Goal: Task Accomplishment & Management: Complete application form

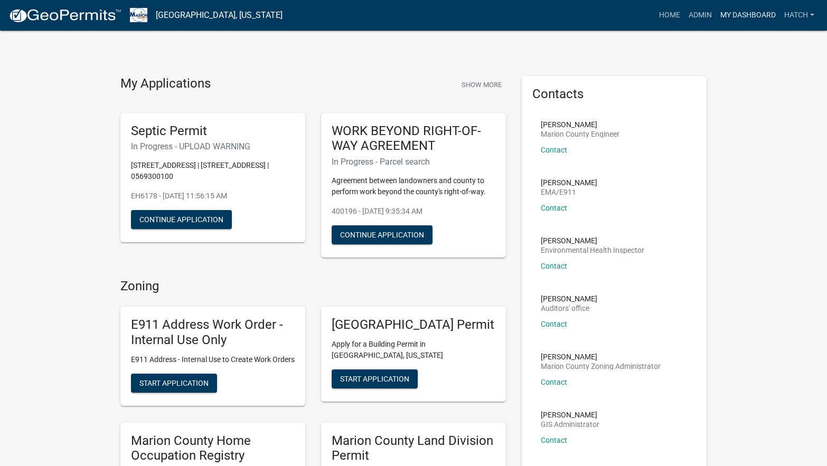
click at [729, 15] on link "My Dashboard" at bounding box center [748, 15] width 64 height 20
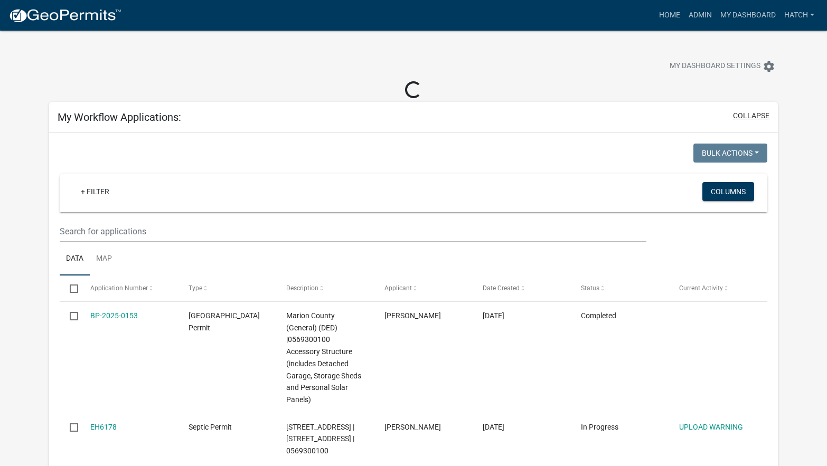
click at [745, 115] on button "collapse" at bounding box center [751, 115] width 36 height 11
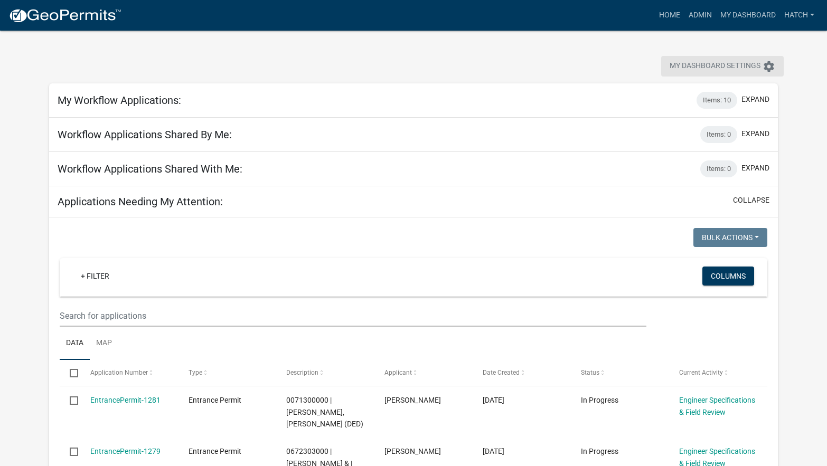
click at [755, 64] on span "My Dashboard Settings" at bounding box center [714, 66] width 91 height 13
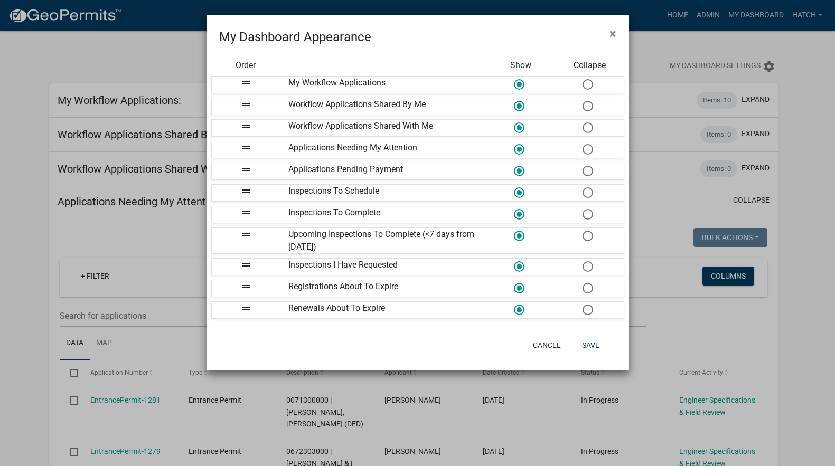
click at [583, 84] on span at bounding box center [587, 84] width 22 height 23
click at [582, 79] on input "radio" at bounding box center [582, 79] width 0 height 0
click at [587, 103] on span at bounding box center [587, 106] width 22 height 23
click at [582, 101] on input "radio" at bounding box center [582, 101] width 0 height 0
click at [588, 127] on span at bounding box center [587, 128] width 22 height 23
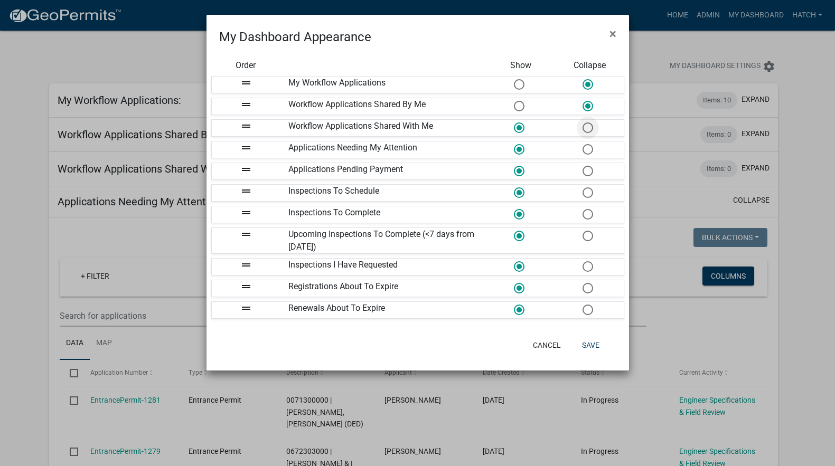
click at [582, 122] on input "radio" at bounding box center [582, 122] width 0 height 0
click at [590, 348] on button "Save" at bounding box center [590, 345] width 34 height 19
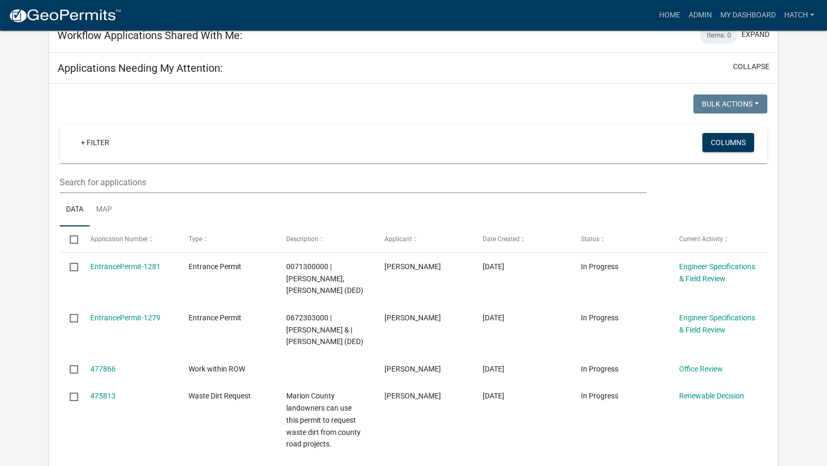
scroll to position [158, 0]
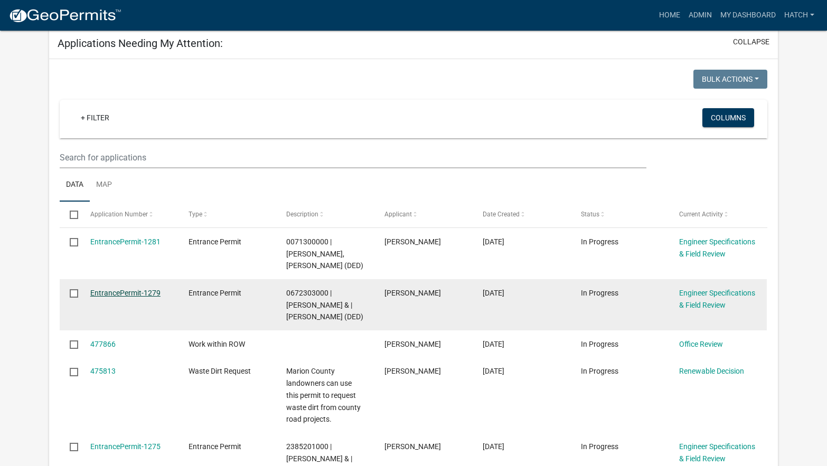
click at [146, 289] on link "EntrancePermit-1279" at bounding box center [125, 293] width 70 height 8
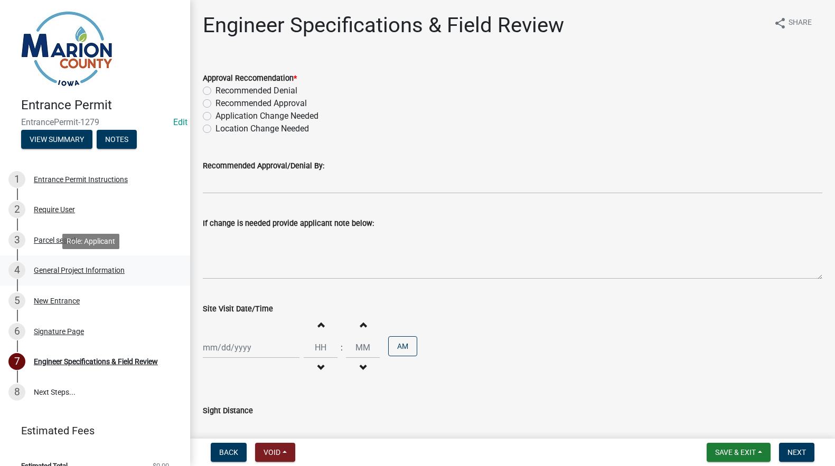
click at [146, 280] on link "4 General Project Information" at bounding box center [95, 271] width 190 height 31
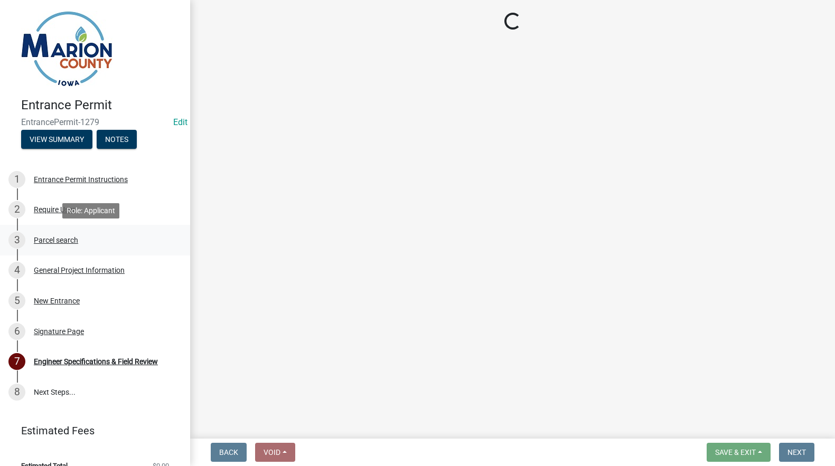
click at [68, 244] on div "Parcel search" at bounding box center [56, 239] width 44 height 7
click at [67, 237] on div "Parcel search" at bounding box center [56, 239] width 44 height 7
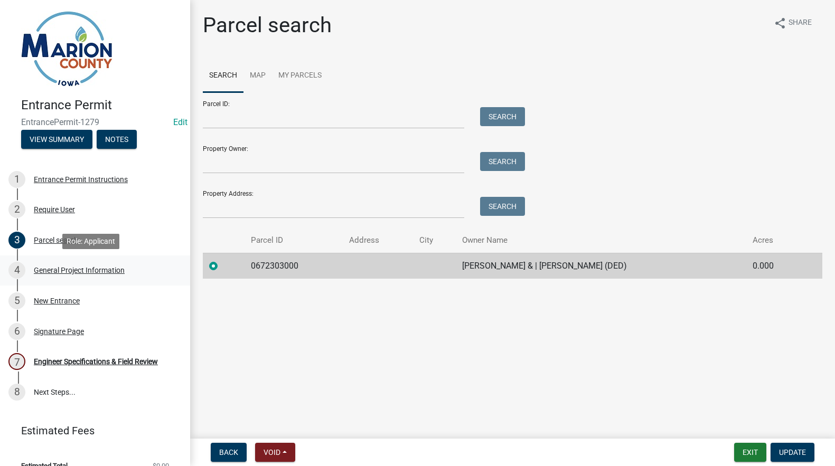
click at [79, 269] on div "General Project Information" at bounding box center [79, 270] width 91 height 7
select select "491d49cf-3fe2-4d6a-91d4-9261f1d4421d"
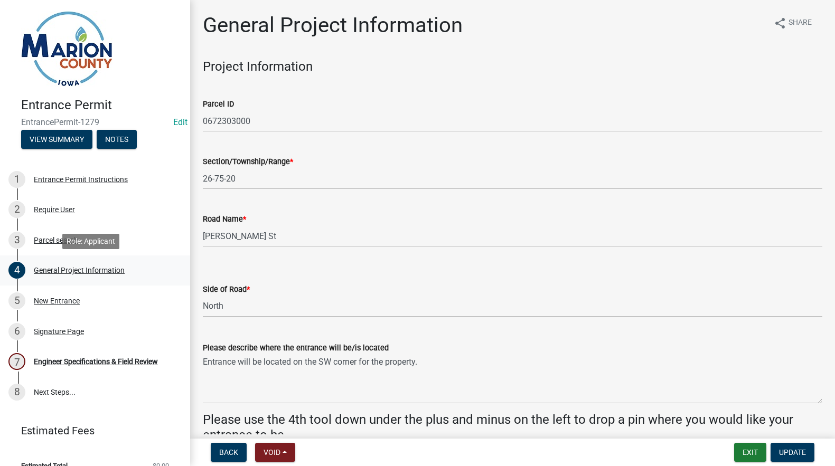
select select "491d49cf-3fe2-4d6a-91d4-9261f1d4421d"
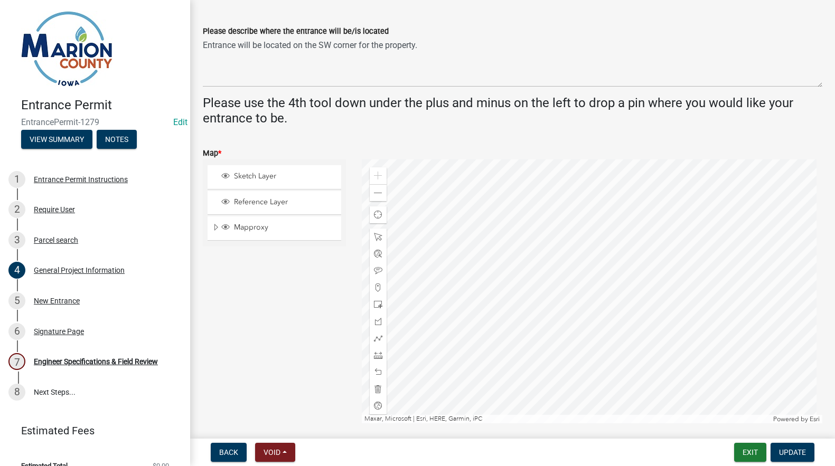
scroll to position [370, 0]
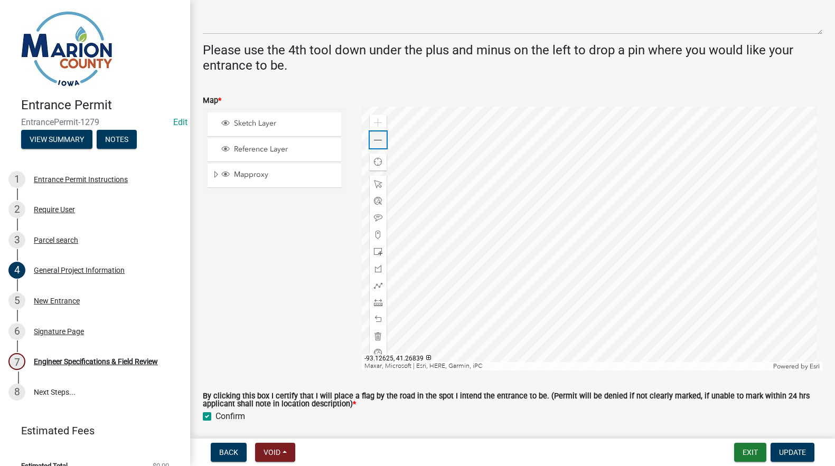
click at [377, 140] on span at bounding box center [378, 140] width 8 height 8
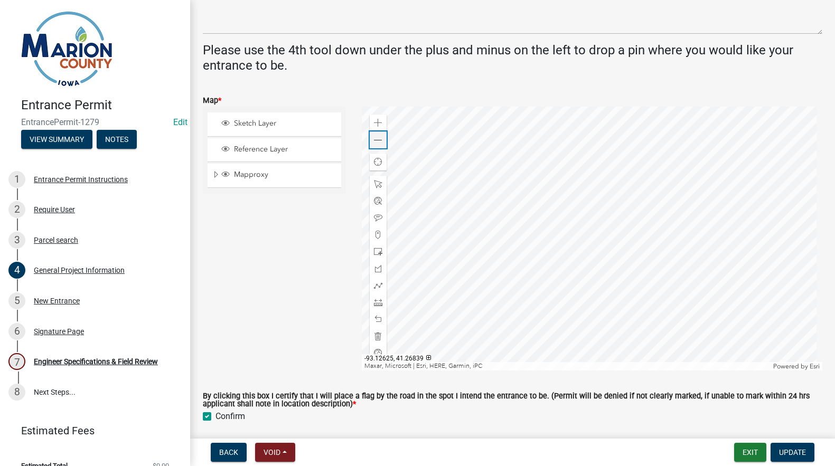
click at [377, 140] on span at bounding box center [378, 140] width 8 height 8
click at [540, 213] on div at bounding box center [592, 239] width 460 height 264
click at [479, 263] on div at bounding box center [592, 239] width 460 height 264
click at [374, 333] on span at bounding box center [378, 336] width 8 height 8
click at [375, 232] on span at bounding box center [378, 235] width 8 height 8
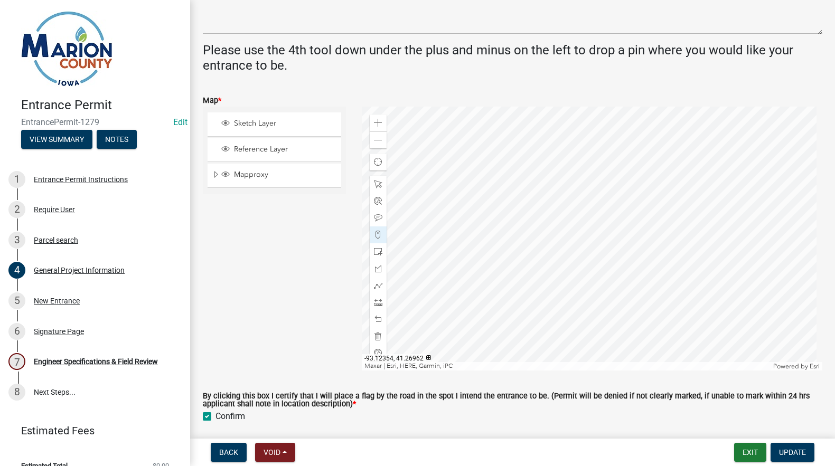
click at [610, 181] on div at bounding box center [592, 239] width 460 height 264
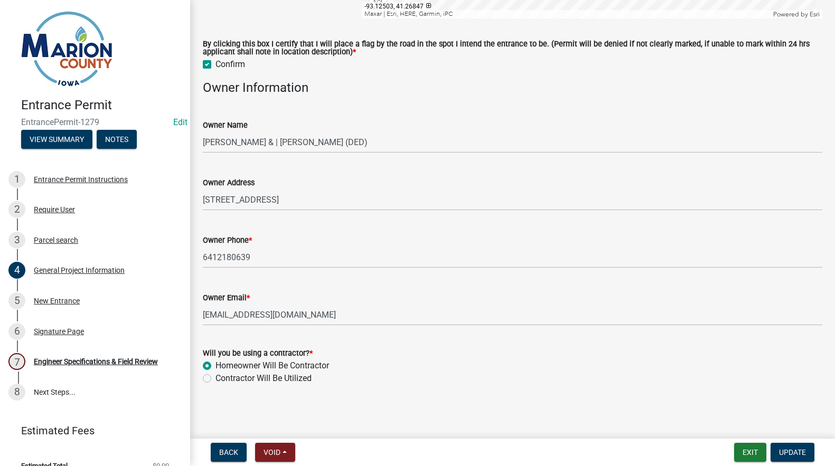
scroll to position [723, 0]
click at [797, 450] on span "Update" at bounding box center [792, 452] width 27 height 8
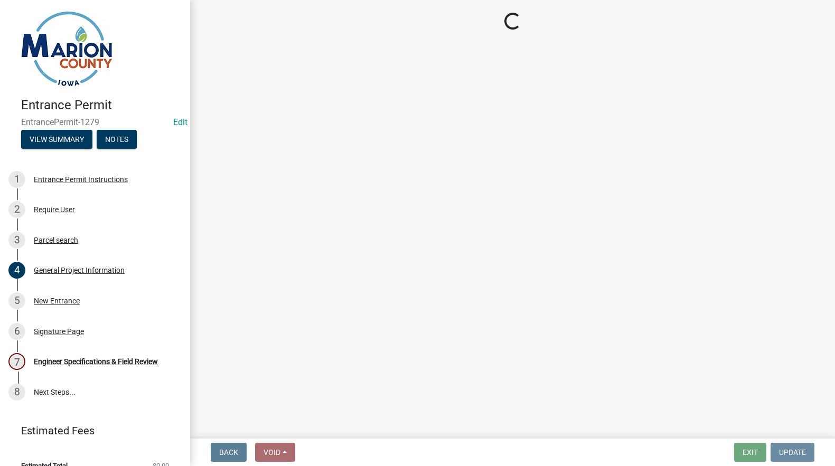
scroll to position [0, 0]
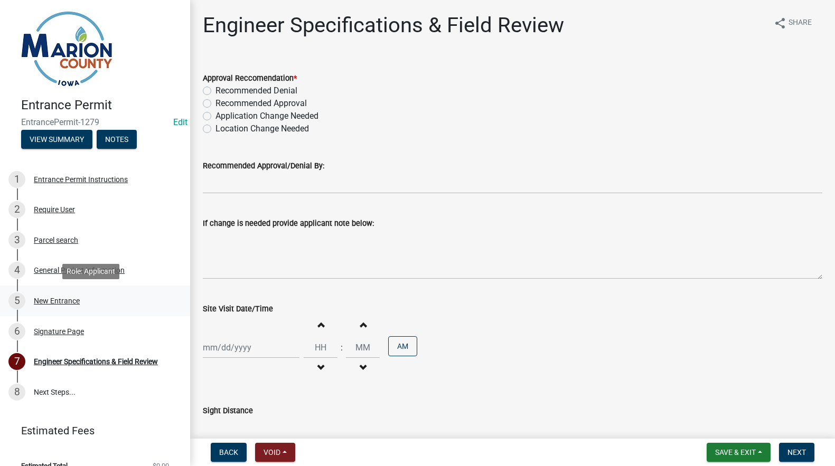
click at [60, 299] on div "New Entrance" at bounding box center [57, 300] width 46 height 7
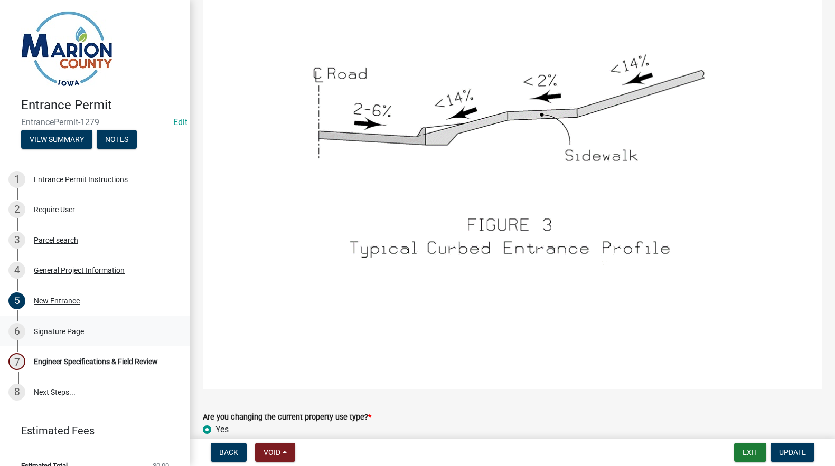
scroll to position [1636, 0]
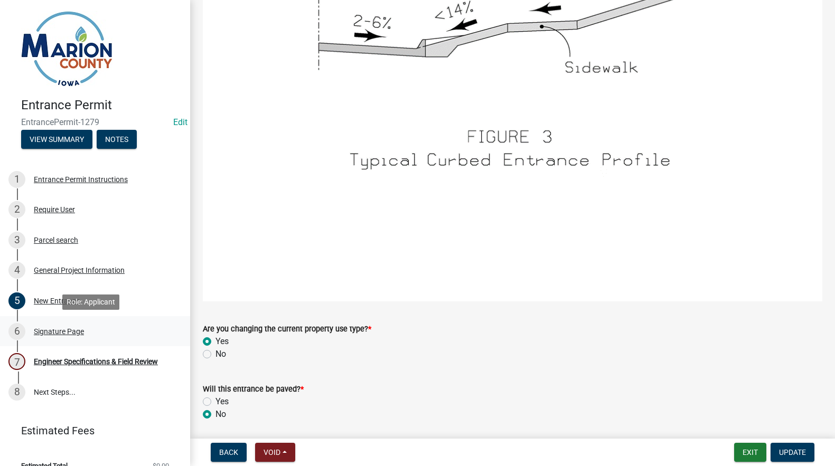
click at [53, 329] on div "Signature Page" at bounding box center [59, 331] width 50 height 7
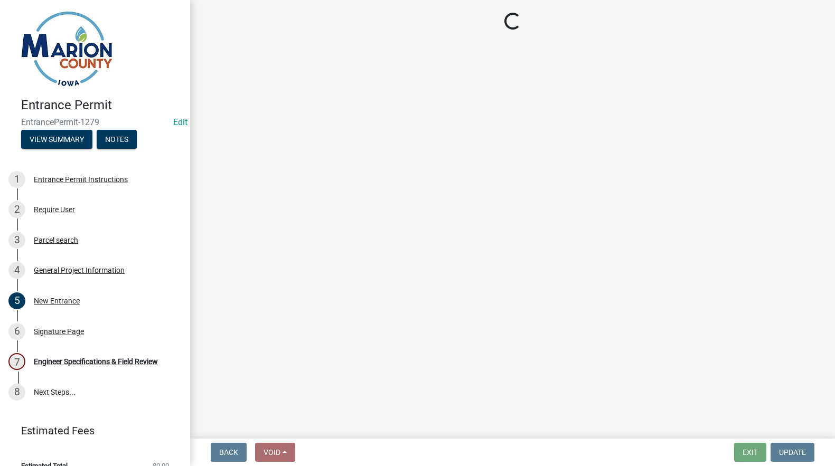
select select "fd6e93c6-9e02-4aac-a84e-35bf1c545499"
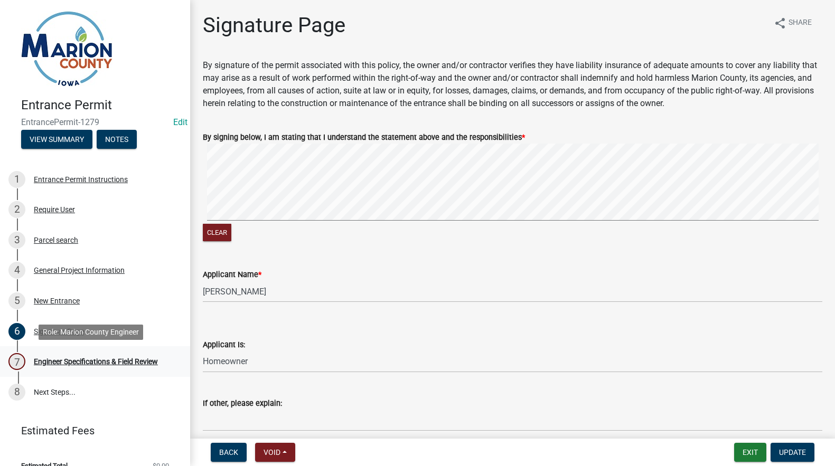
click at [83, 359] on div "Engineer Specifications & Field Review" at bounding box center [96, 361] width 124 height 7
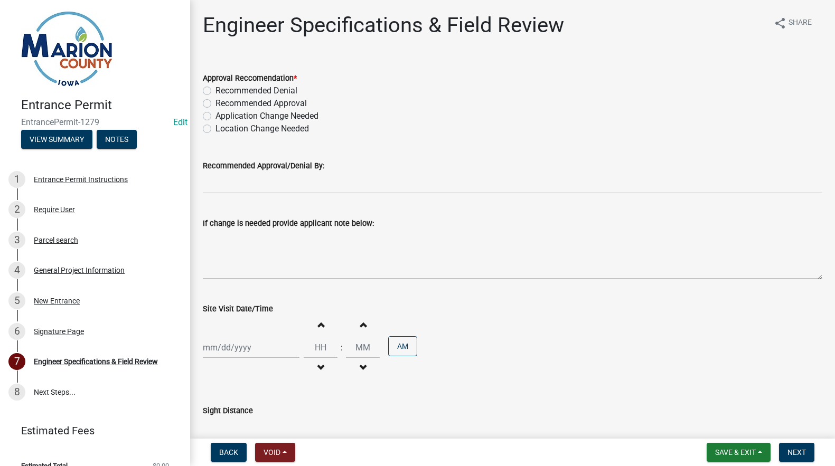
click at [215, 101] on label "Recommended Approval" at bounding box center [260, 103] width 91 height 13
click at [215, 101] on input "Recommended Approval" at bounding box center [218, 100] width 7 height 7
radio input "true"
click at [228, 177] on input "Recommended Approval/Denial By:" at bounding box center [512, 183] width 619 height 22
type input "[PERSON_NAME]"
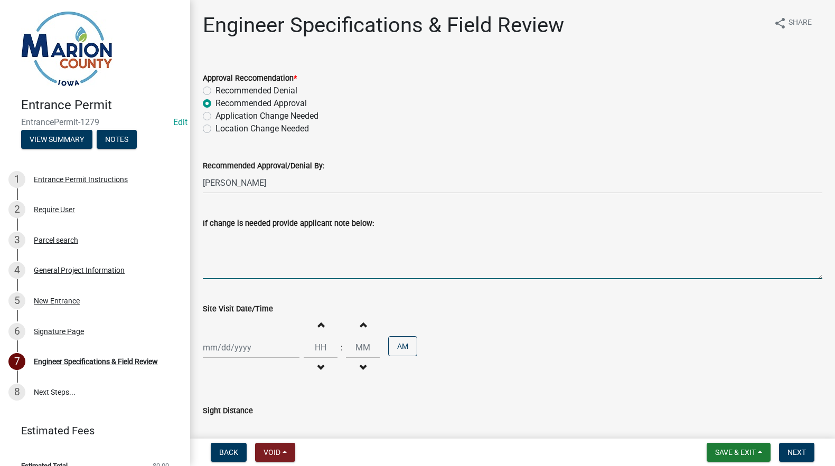
click at [224, 243] on textarea "If change is needed provide applicant note below:" at bounding box center [512, 255] width 619 height 50
type textarea "W"
type textarea "I met with property owner and we decided to move the entrance to the east side …"
select select "9"
select select "2025"
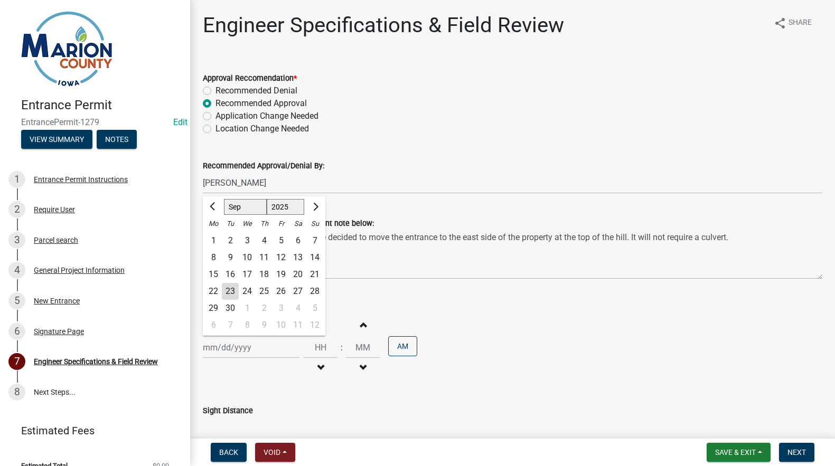
click at [213, 292] on div "22" at bounding box center [213, 291] width 17 height 17
type input "[DATE]"
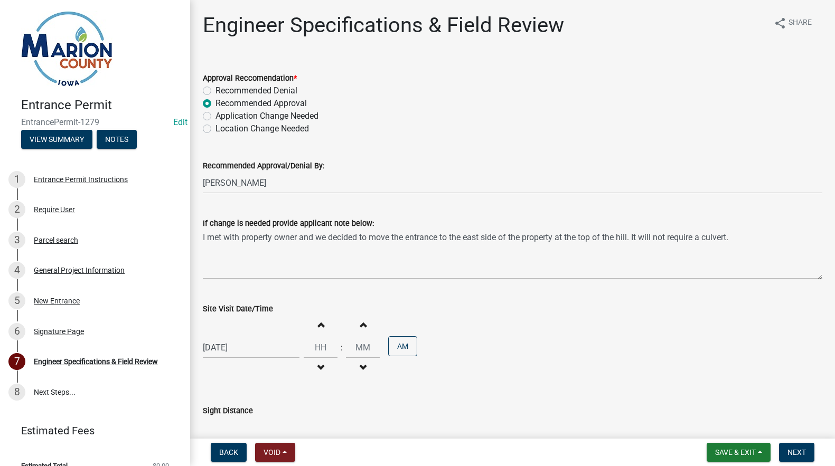
click at [318, 366] on span "button" at bounding box center [320, 368] width 5 height 8
type input "11"
type input "00"
click at [318, 366] on span "button" at bounding box center [320, 368] width 5 height 8
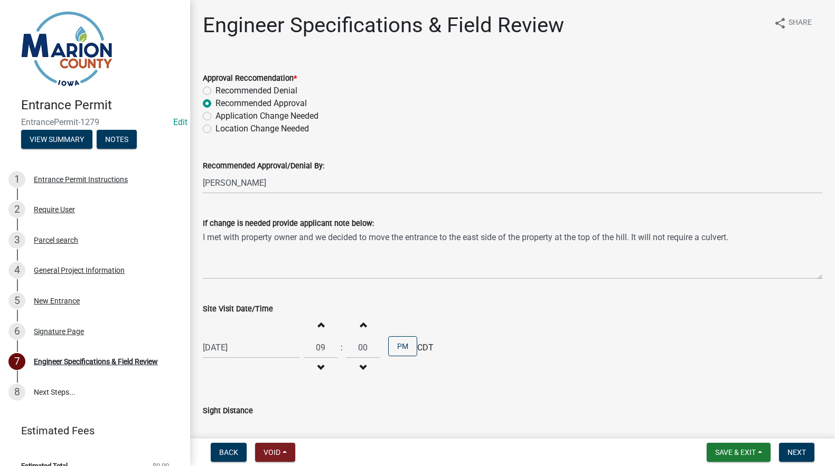
click at [318, 366] on span "button" at bounding box center [320, 368] width 5 height 8
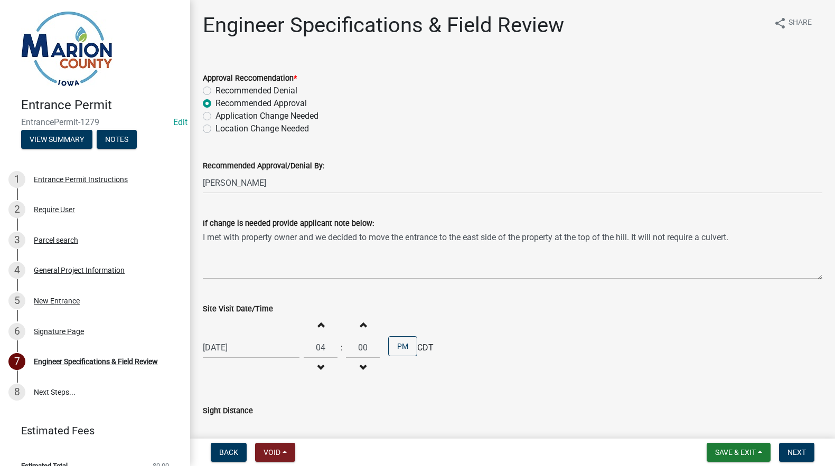
click at [318, 366] on span "button" at bounding box center [320, 368] width 5 height 8
type input "03"
click at [269, 394] on div "Sight Distance" at bounding box center [512, 414] width 619 height 49
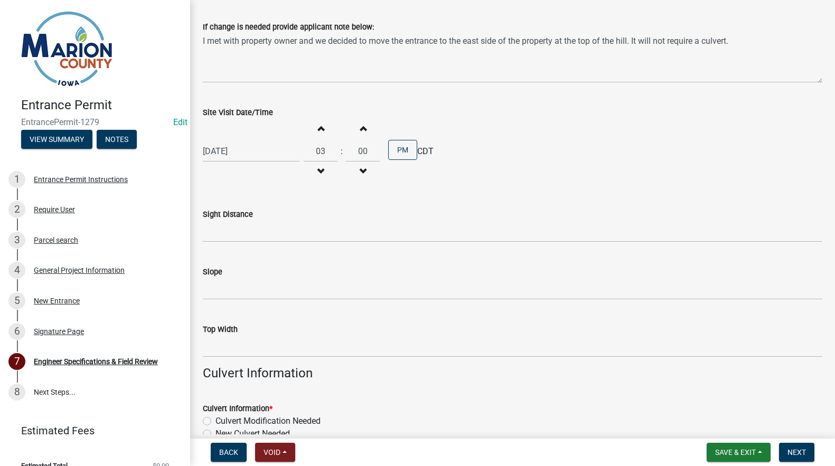
scroll to position [211, 0]
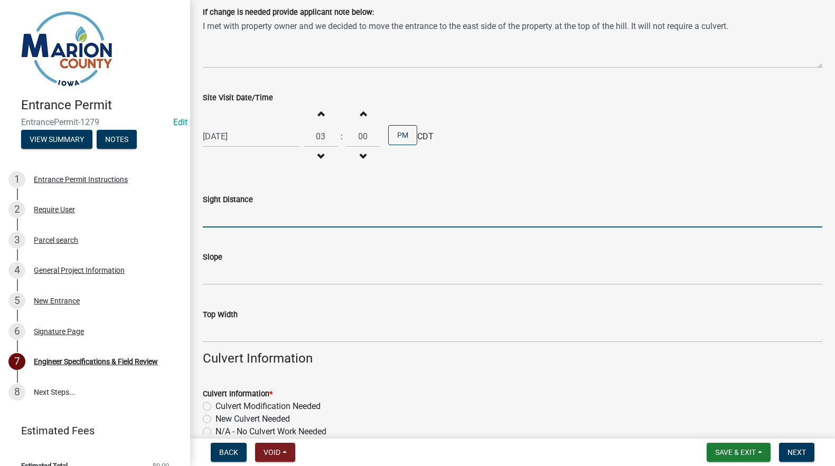
click at [224, 218] on input "Sight Distance" at bounding box center [512, 217] width 619 height 22
type input "Ok"
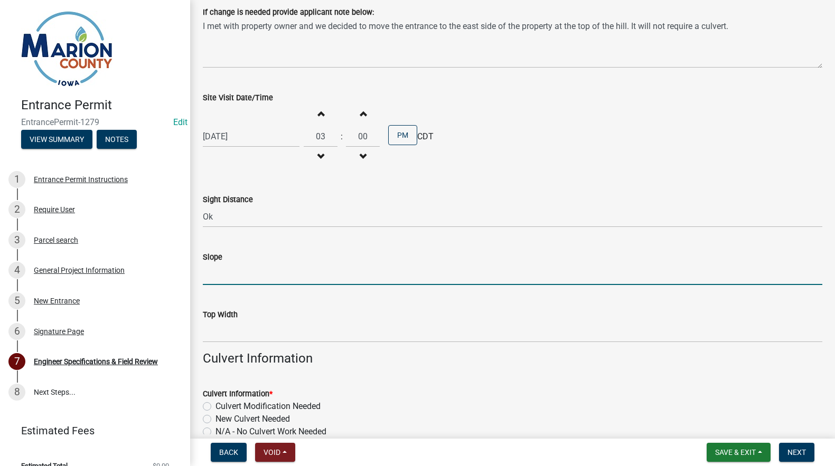
click at [208, 275] on input "Slope" at bounding box center [512, 274] width 619 height 22
type input "3:1"
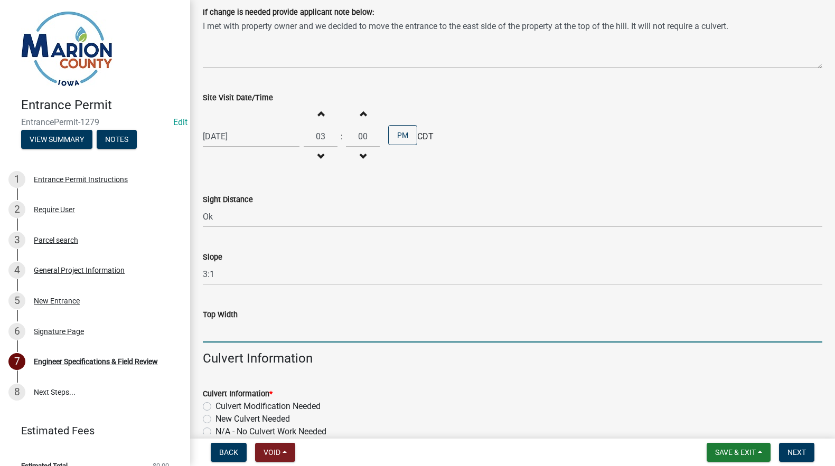
click at [224, 324] on input "Top Width" at bounding box center [512, 332] width 619 height 22
type input "20'"
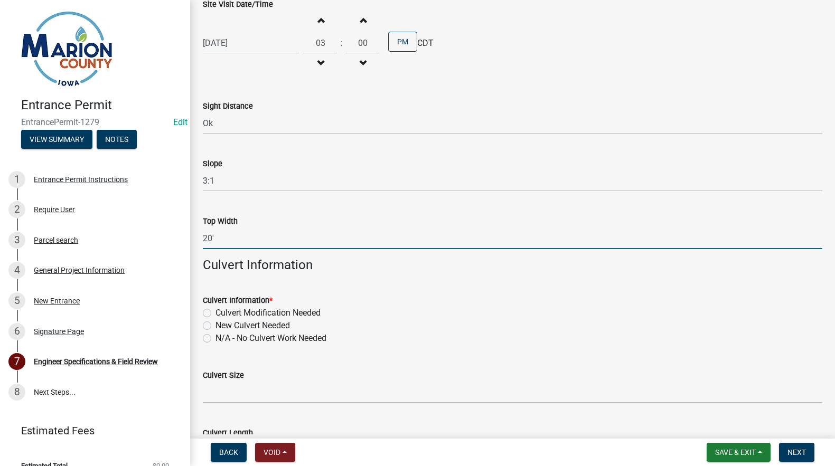
scroll to position [317, 0]
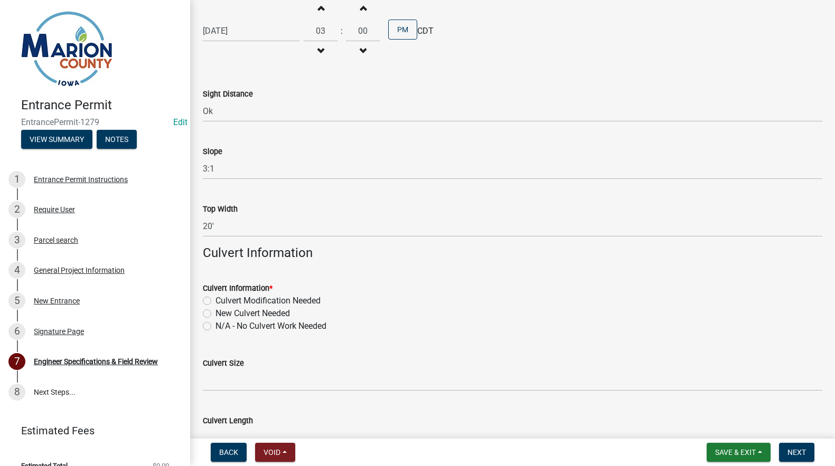
click at [215, 326] on label "N/A - No Culvert Work Needed" at bounding box center [270, 326] width 111 height 13
click at [215, 326] on input "N/A - No Culvert Work Needed" at bounding box center [218, 323] width 7 height 7
radio input "true"
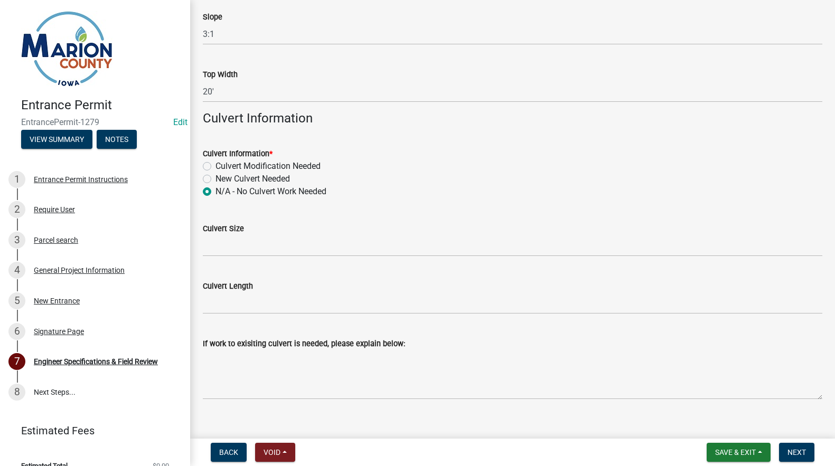
scroll to position [466, 0]
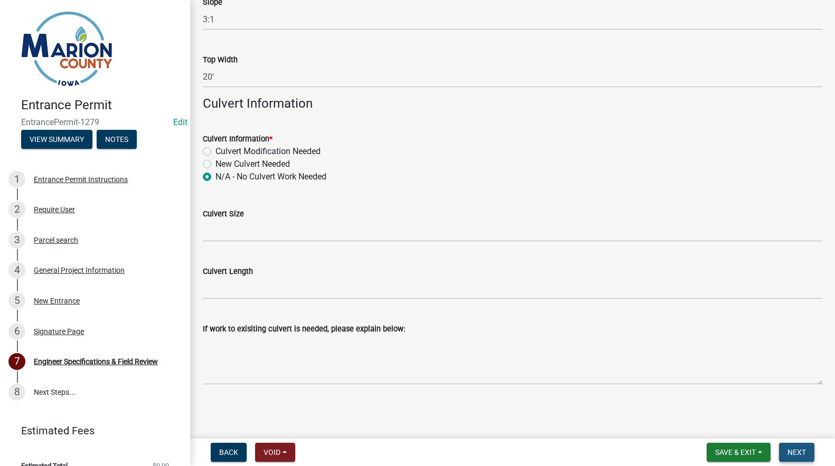
click at [796, 451] on span "Next" at bounding box center [796, 452] width 18 height 8
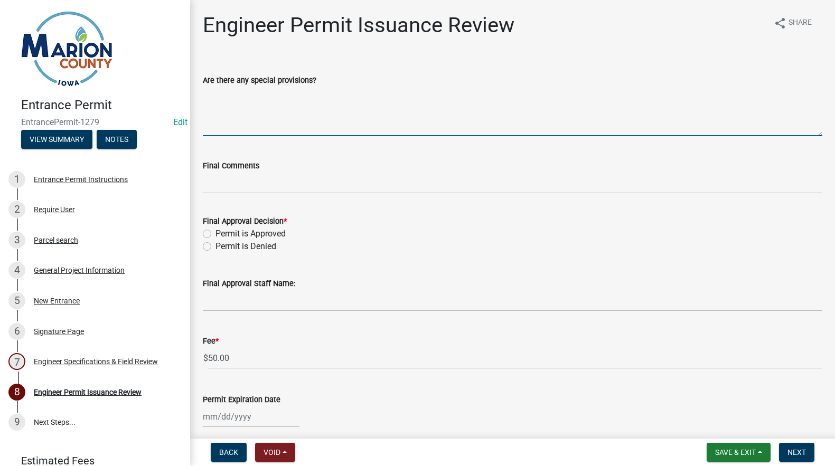
click at [223, 118] on textarea "Are there any special provisions?" at bounding box center [512, 112] width 619 height 50
type textarea "Make sure ditch will drain water both ways from dry entrance."
click at [212, 233] on div "Permit is Approved" at bounding box center [512, 234] width 619 height 13
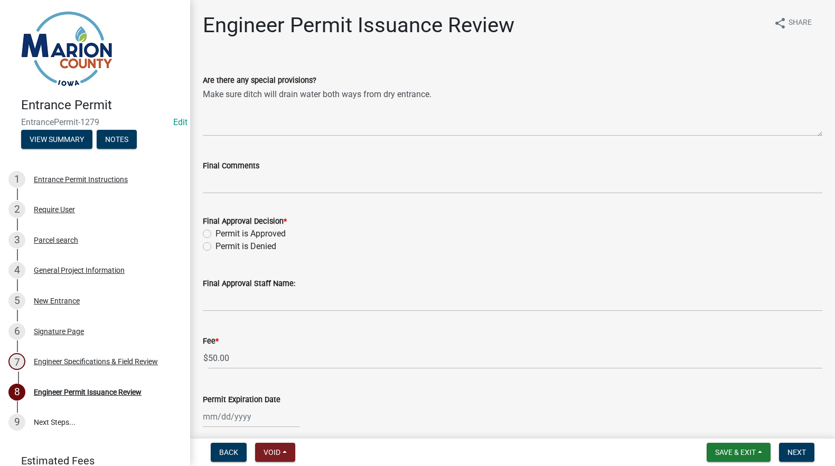
click at [215, 233] on label "Permit is Approved" at bounding box center [250, 234] width 70 height 13
click at [215, 233] on input "Permit is Approved" at bounding box center [218, 231] width 7 height 7
radio input "true"
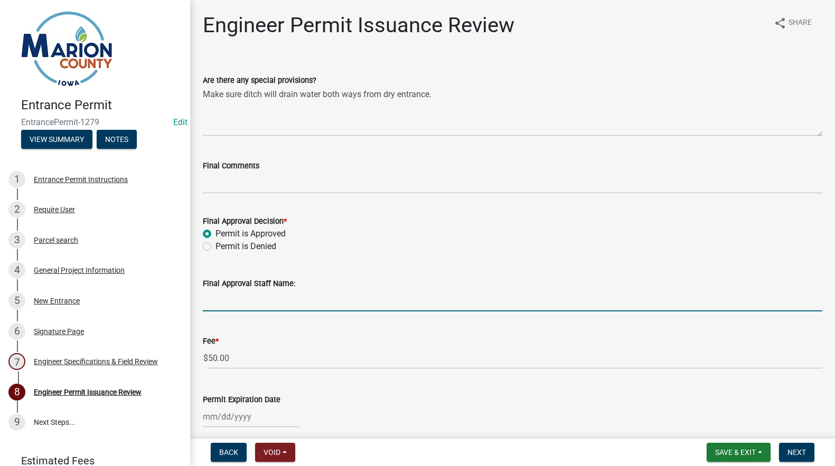
click at [218, 310] on input "Final Approval Staff Name:" at bounding box center [512, 301] width 619 height 22
type input "[PERSON_NAME]"
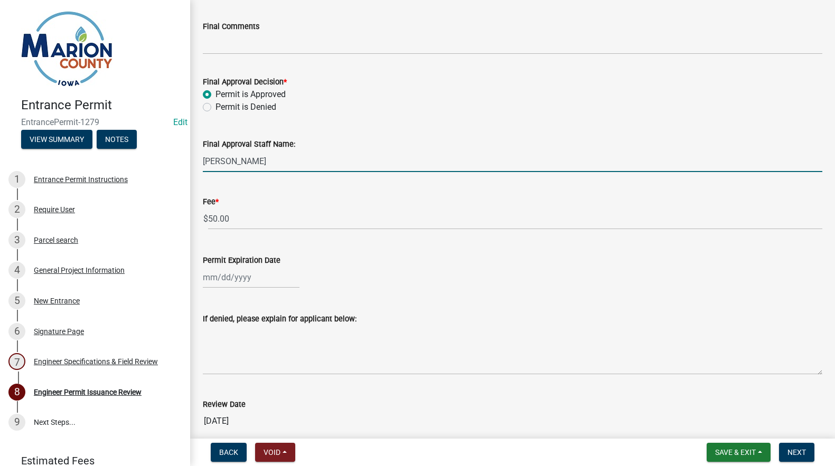
scroll to position [158, 0]
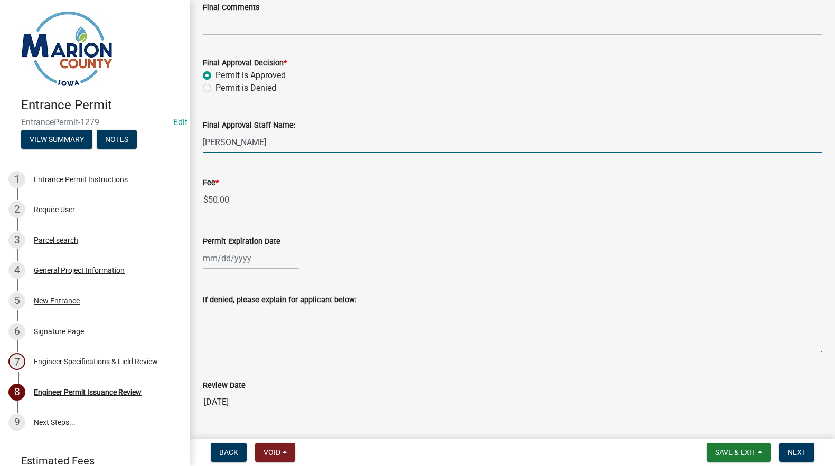
click at [204, 256] on div at bounding box center [251, 259] width 97 height 22
select select "9"
select select "2025"
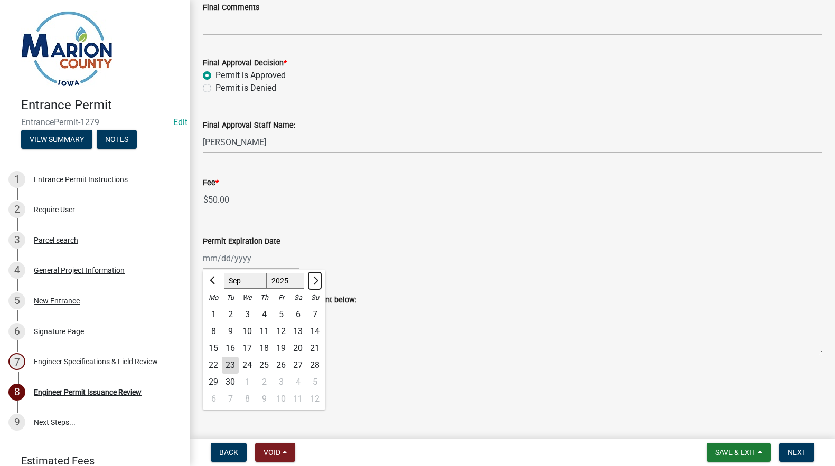
click at [316, 280] on span "Next month" at bounding box center [314, 281] width 8 height 8
select select "1"
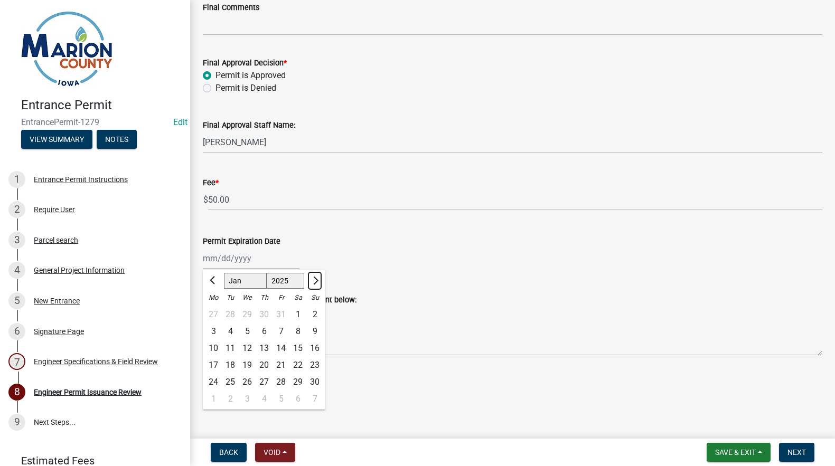
select select "2026"
click at [316, 280] on span "Next month" at bounding box center [314, 281] width 8 height 8
select select "3"
click at [216, 382] on div "23" at bounding box center [213, 382] width 17 height 17
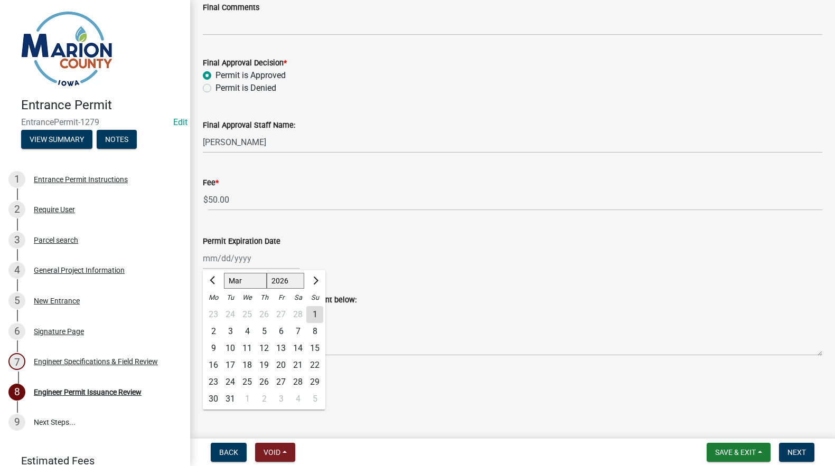
type input "[DATE]"
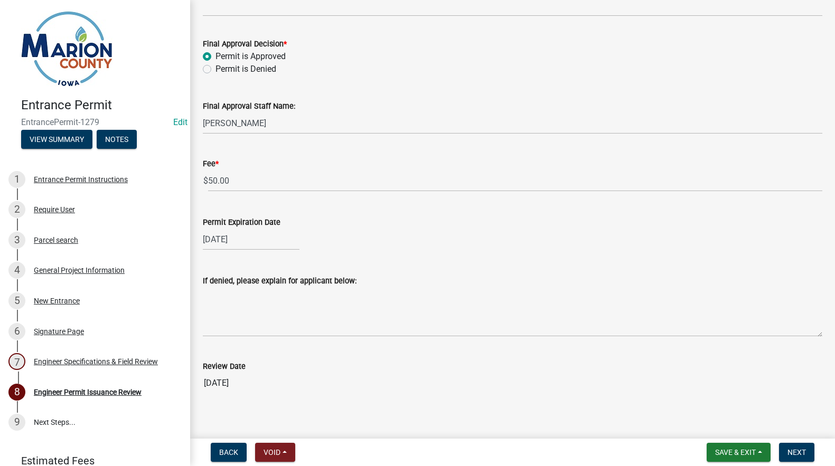
scroll to position [186, 0]
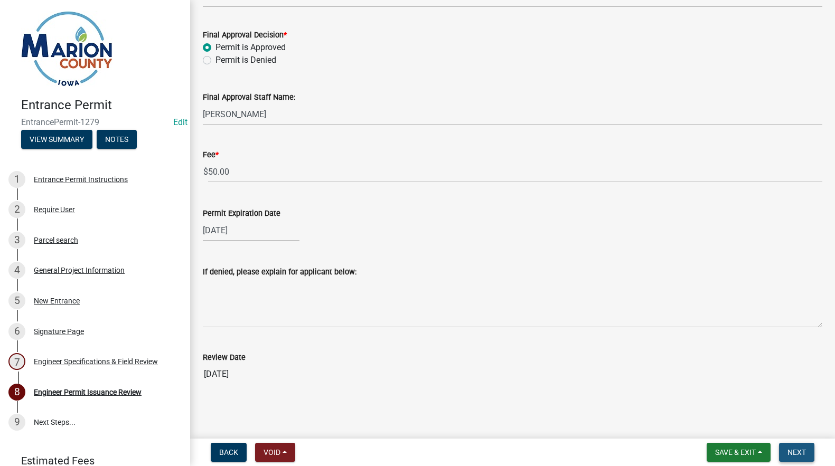
click at [794, 450] on span "Next" at bounding box center [796, 452] width 18 height 8
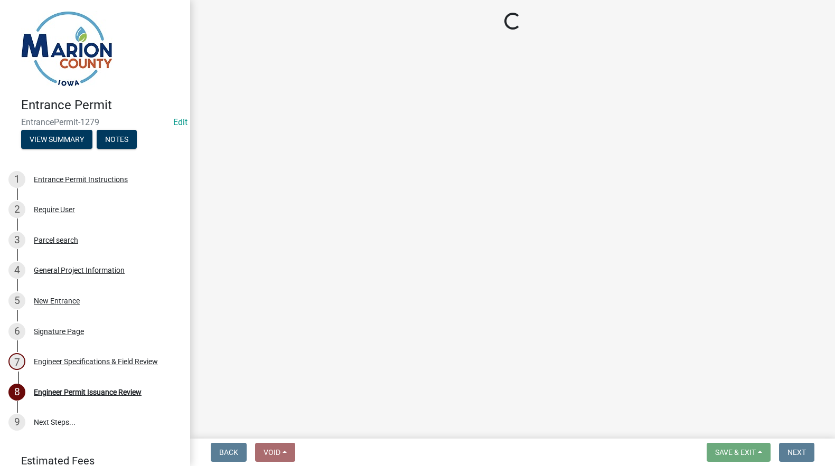
select select "3: 3"
